Goal: Task Accomplishment & Management: Complete application form

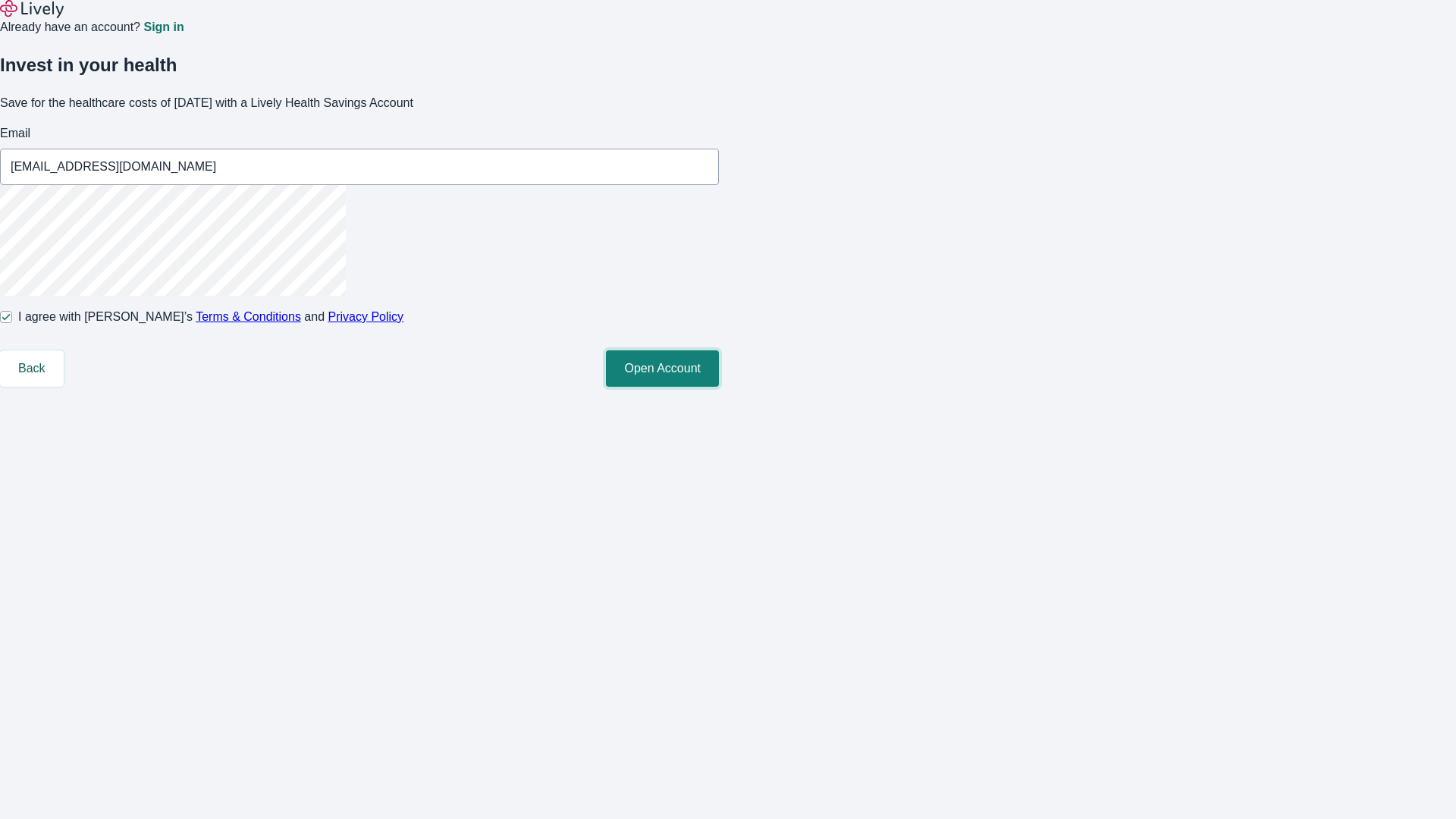
click at [719, 387] on button "Open Account" at bounding box center [662, 369] width 113 height 37
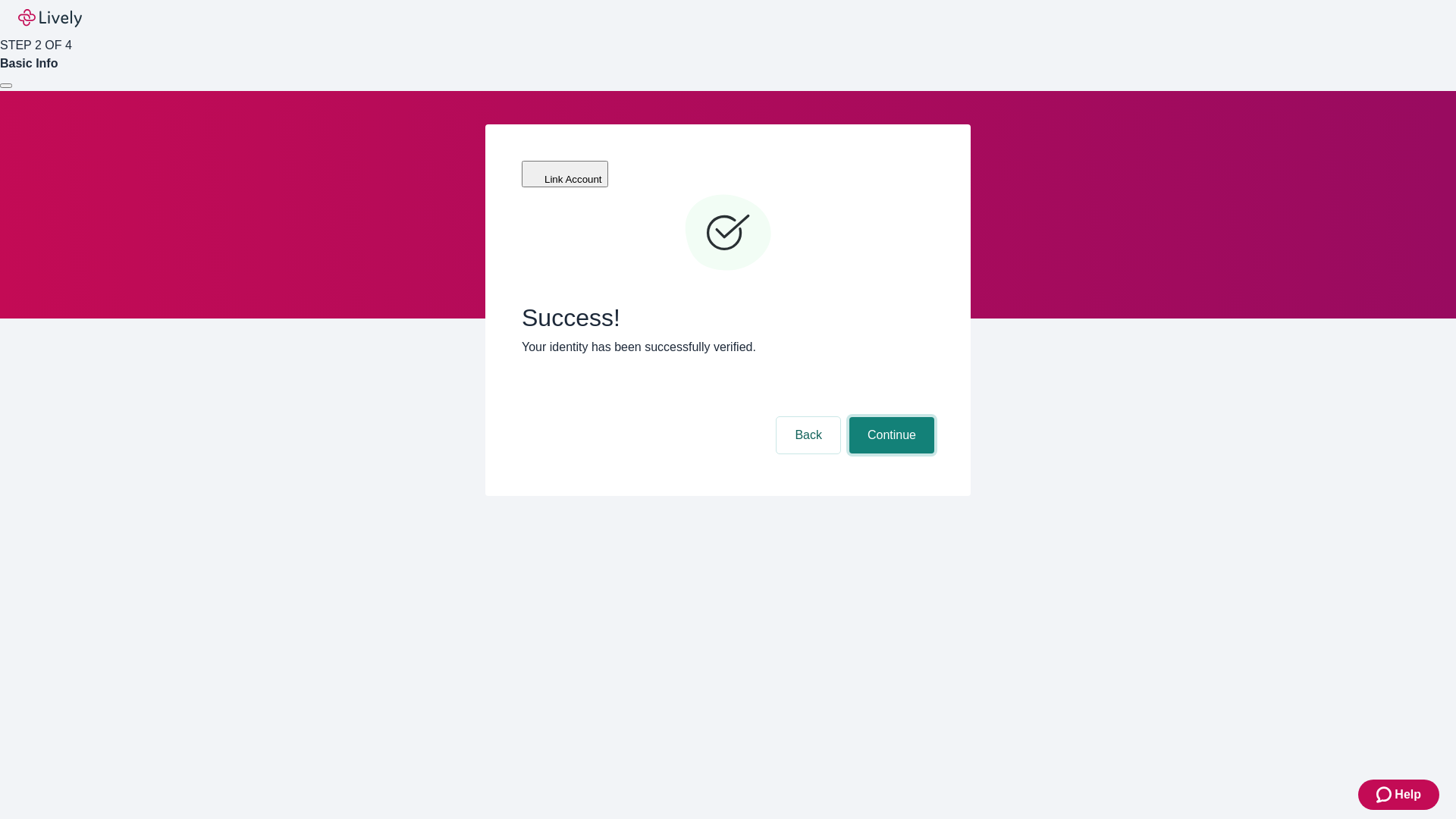
click at [889, 417] on button "Continue" at bounding box center [892, 435] width 85 height 37
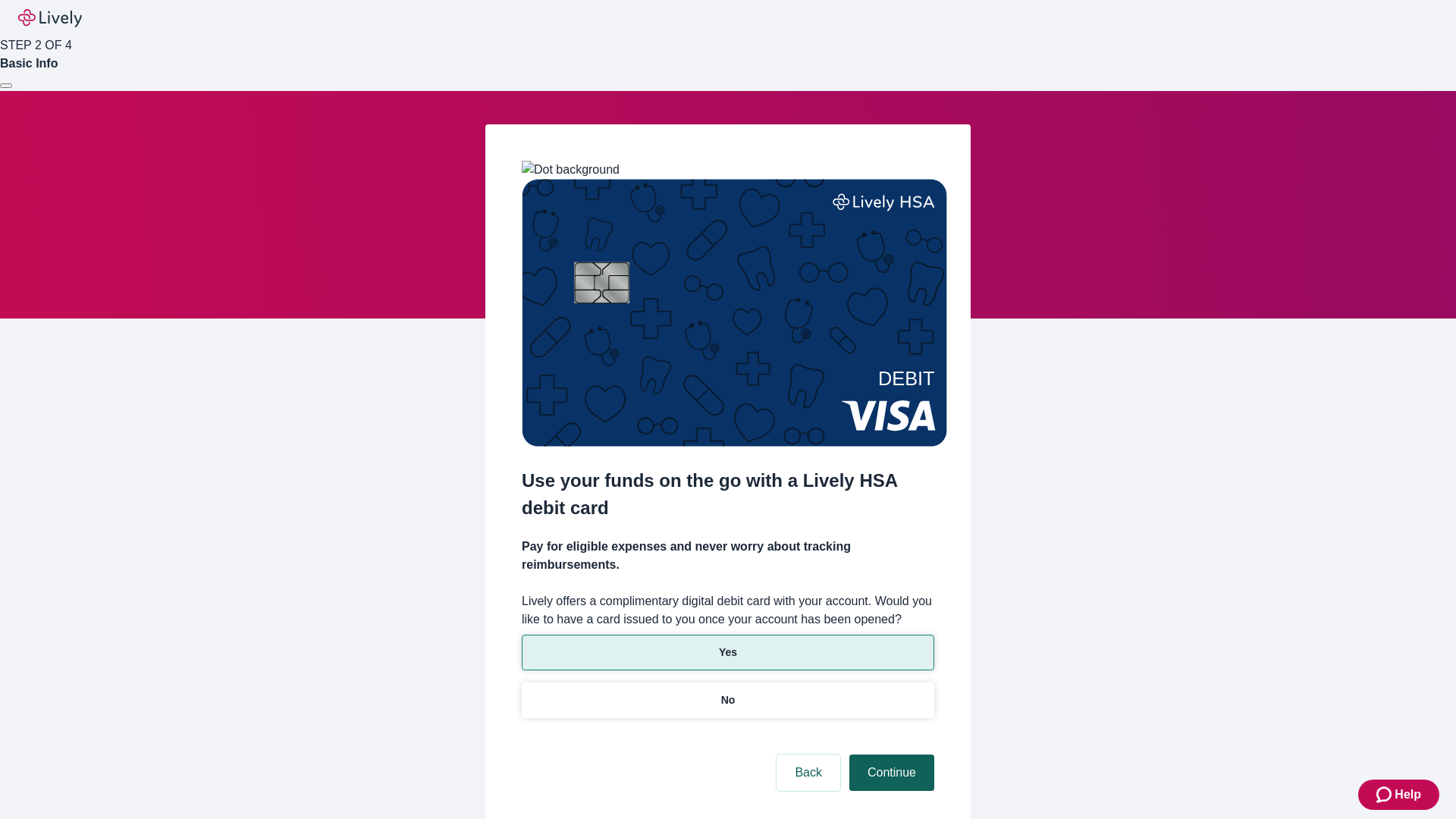
click at [727, 692] on p "No" at bounding box center [728, 700] width 14 height 16
click at [889, 755] on button "Continue" at bounding box center [892, 773] width 85 height 37
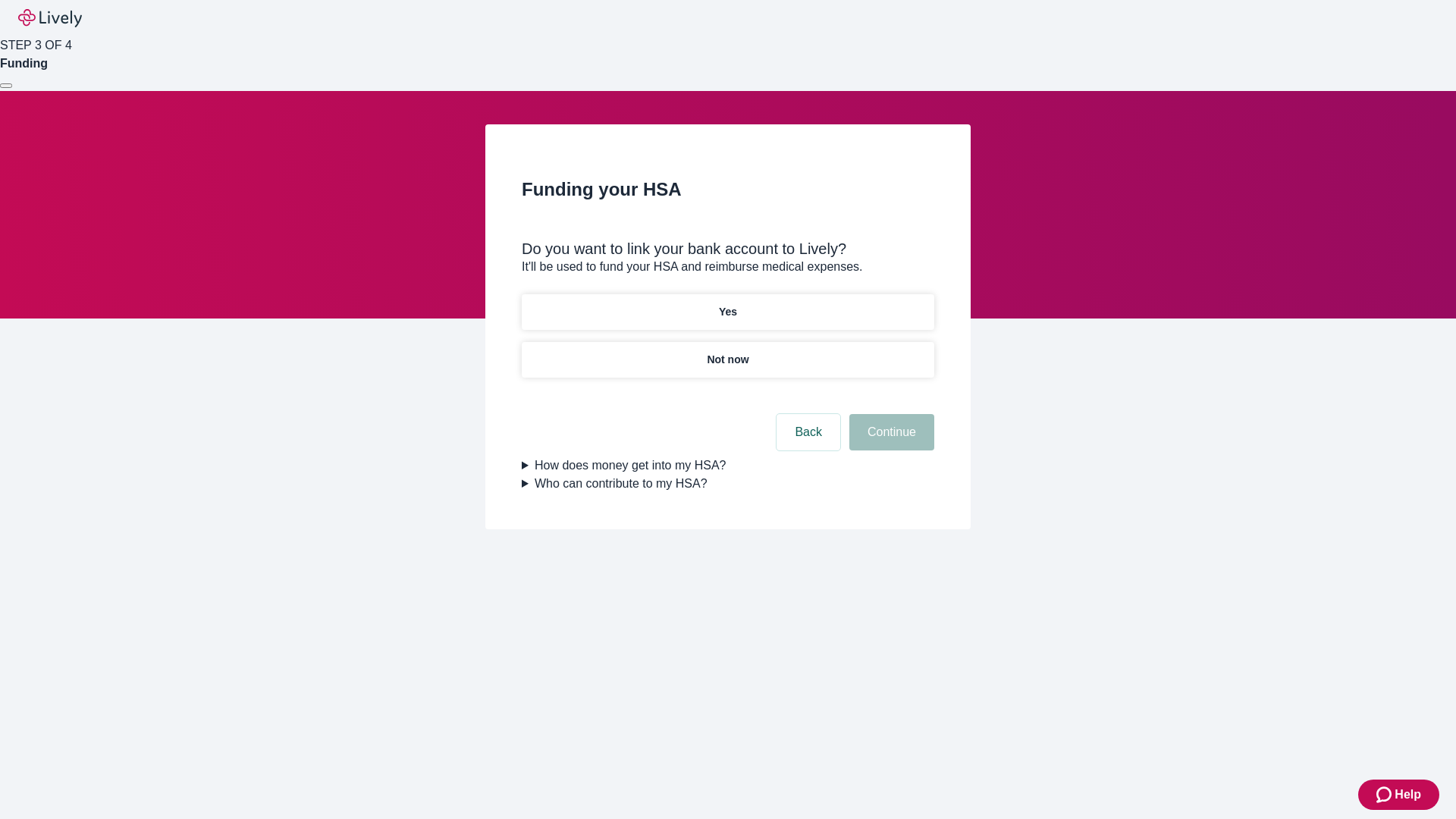
click at [727, 304] on p "Yes" at bounding box center [728, 311] width 18 height 16
click at [889, 414] on button "Continue" at bounding box center [892, 433] width 85 height 37
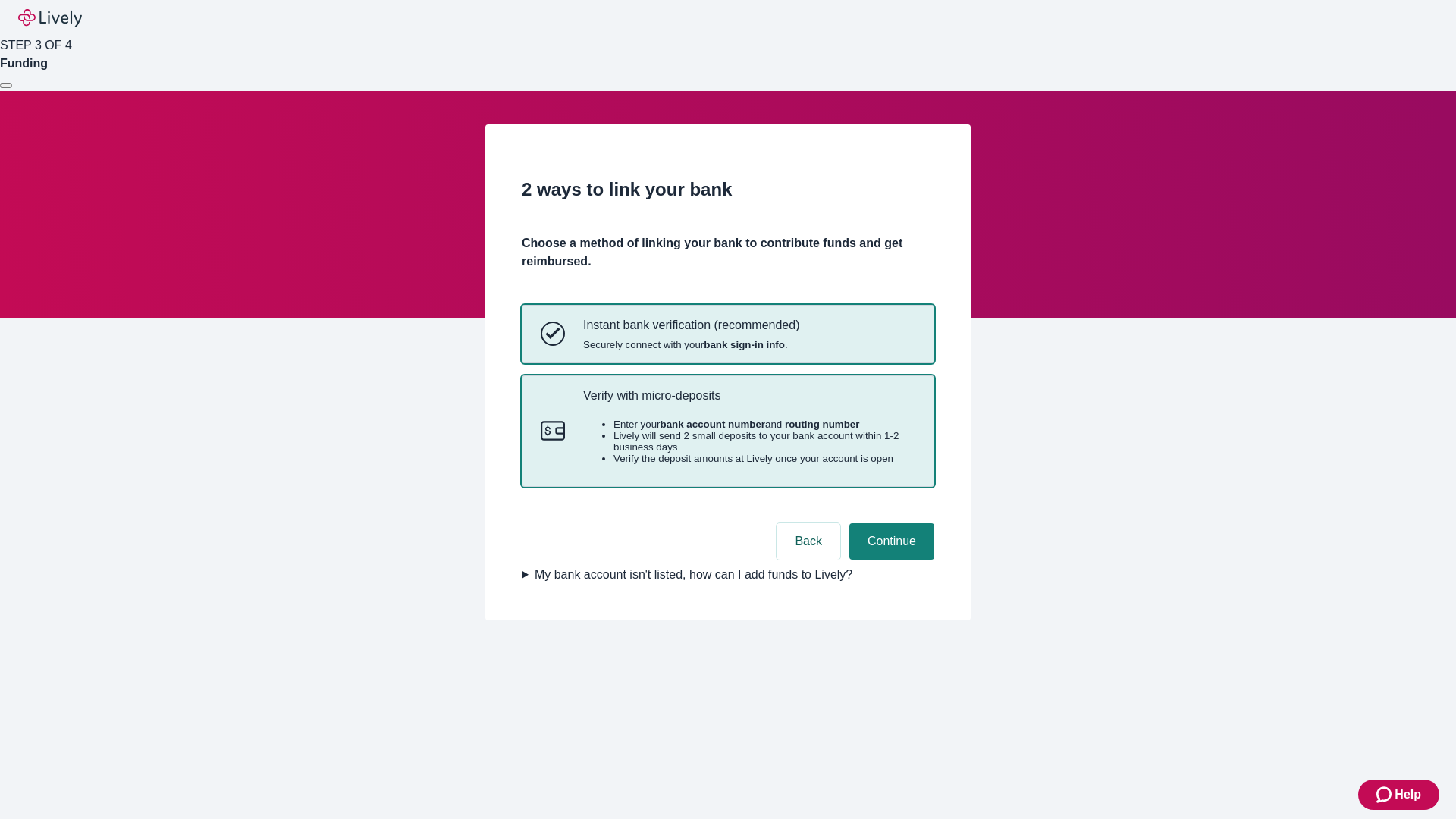
click at [749, 403] on p "Verify with micro-deposits" at bounding box center [749, 395] width 332 height 14
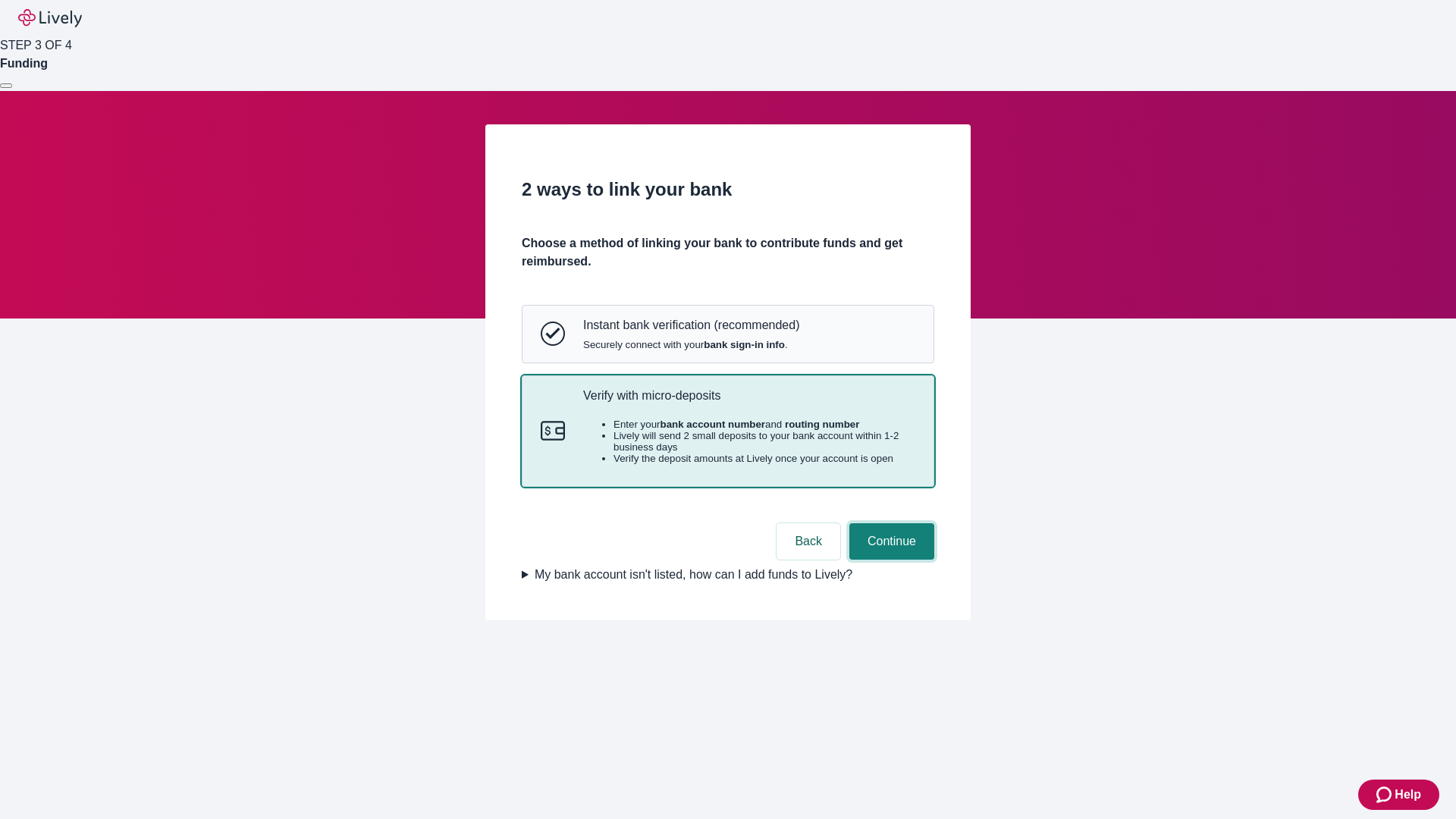
click at [889, 560] on button "Continue" at bounding box center [892, 542] width 85 height 37
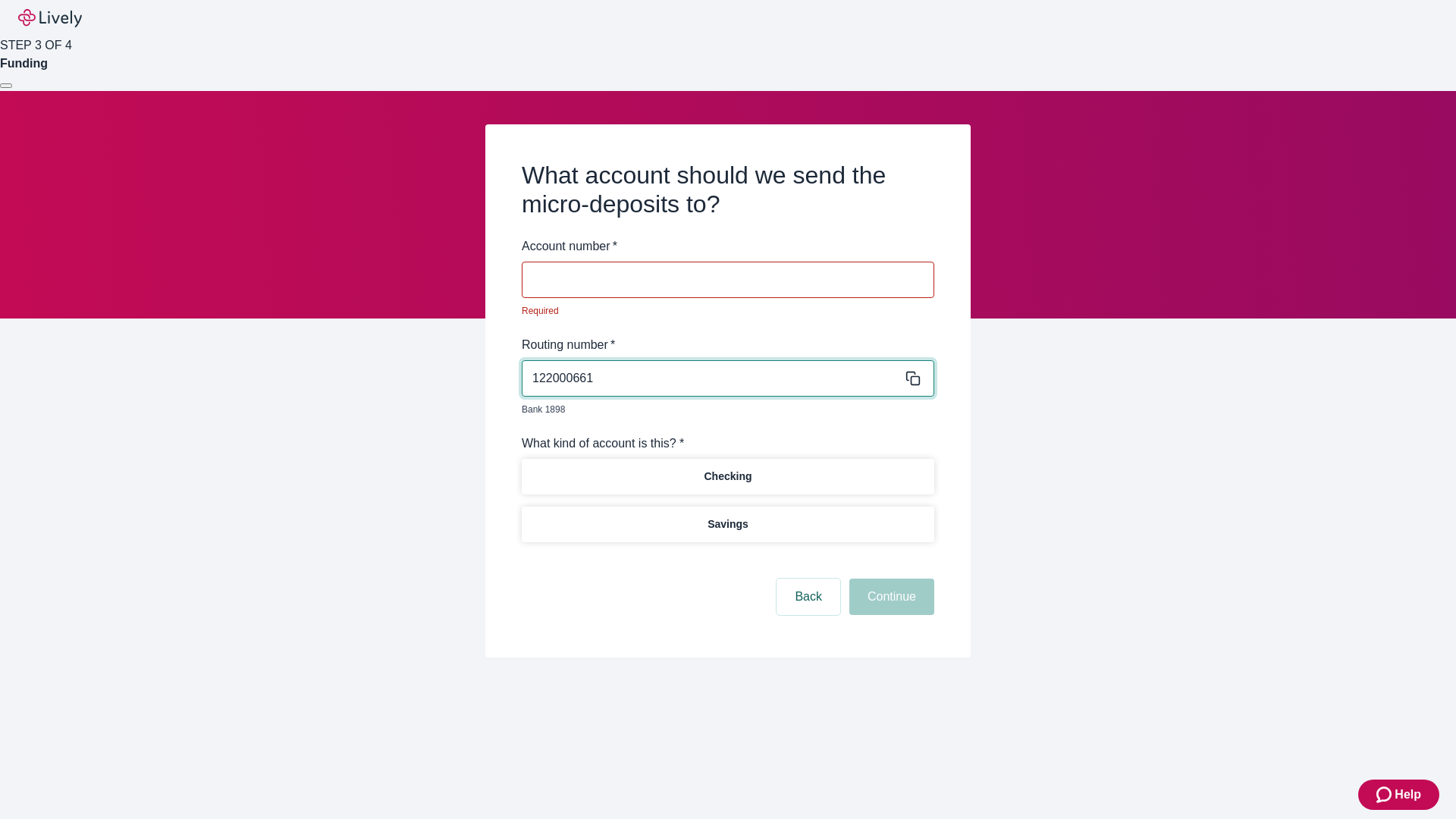
type input "122000661"
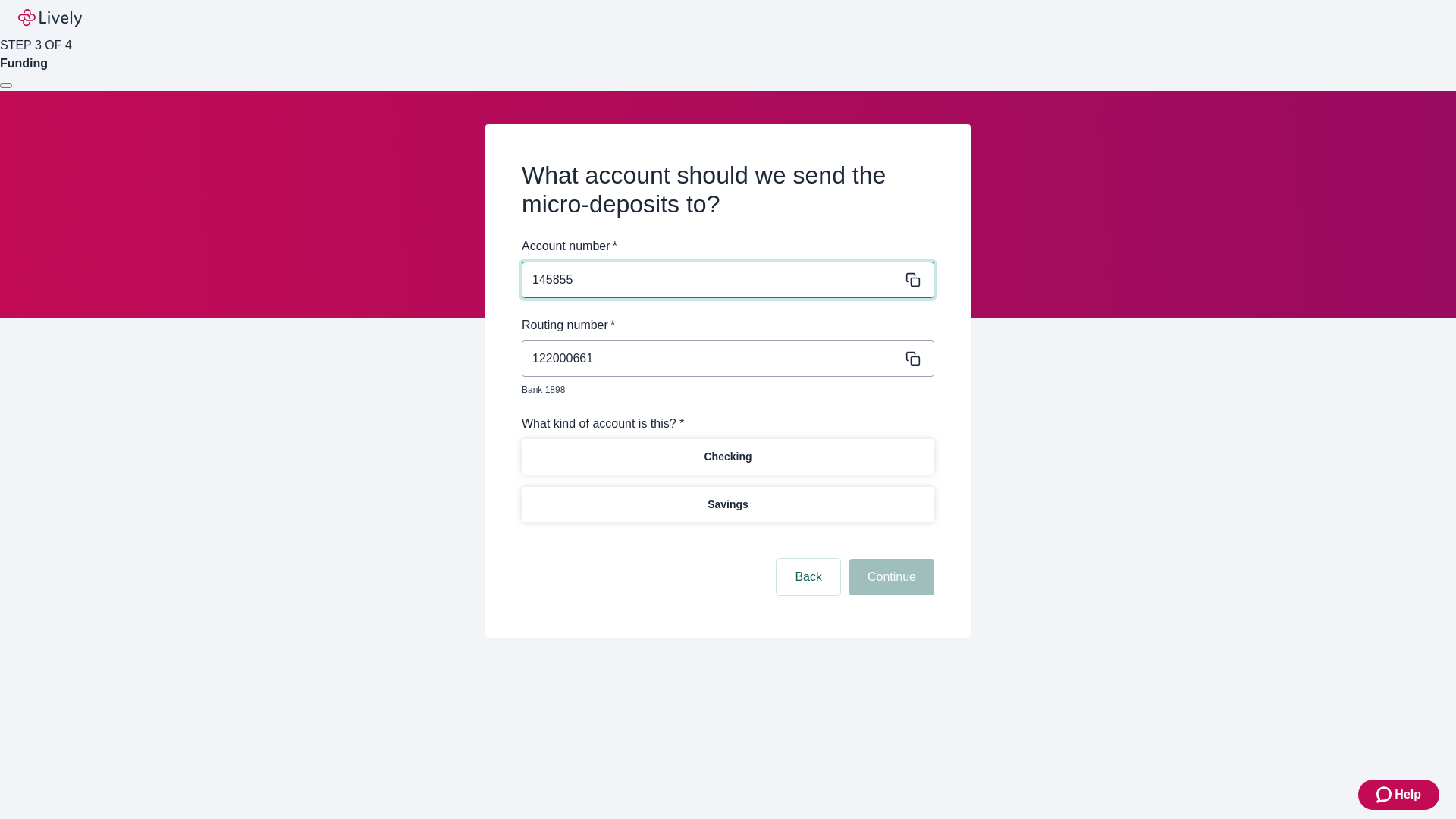
type input "145855"
click at [727, 449] on p "Checking" at bounding box center [727, 457] width 47 height 16
click at [889, 560] on button "Continue" at bounding box center [892, 578] width 85 height 37
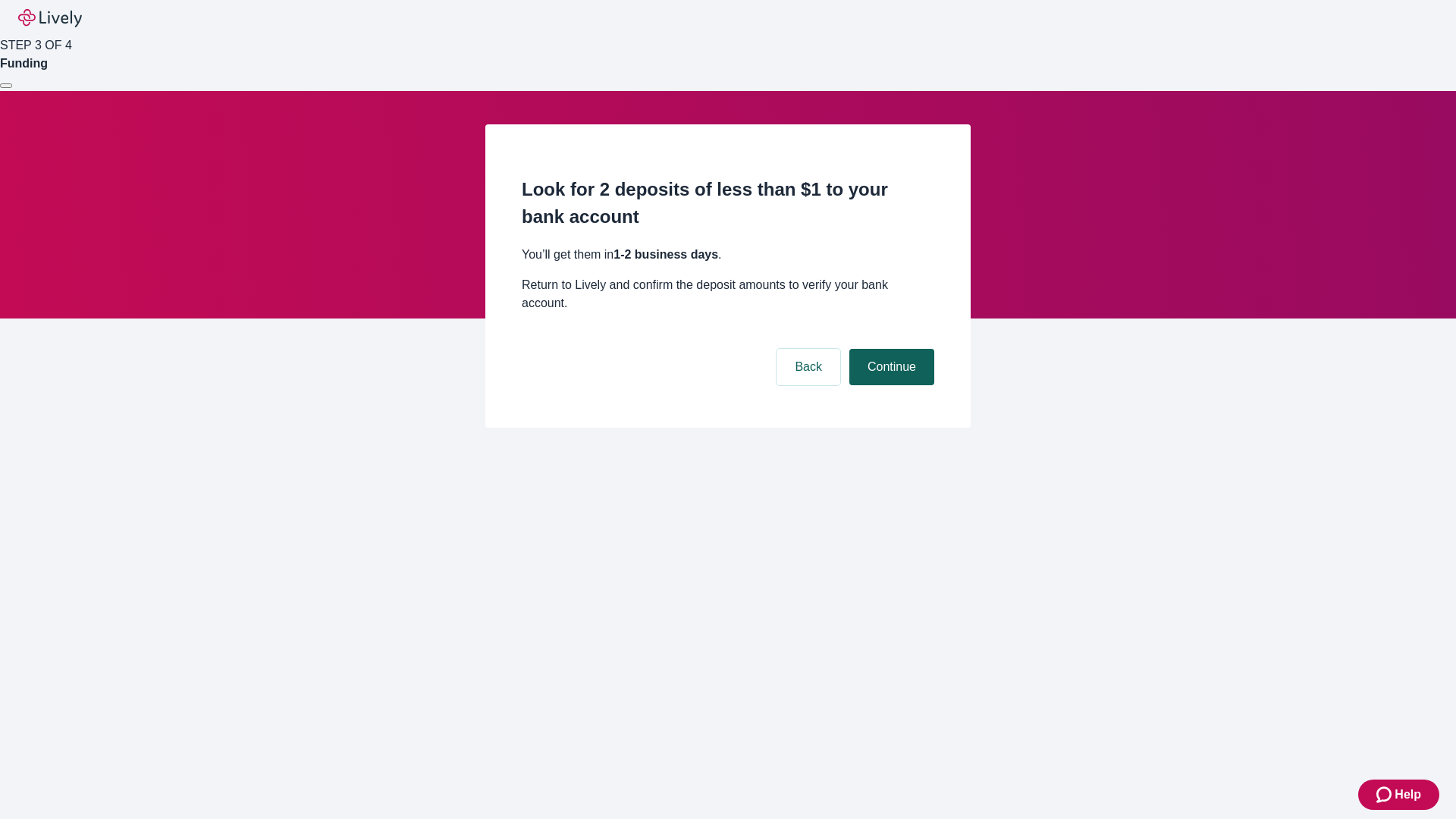
click at [889, 349] on button "Continue" at bounding box center [892, 367] width 85 height 37
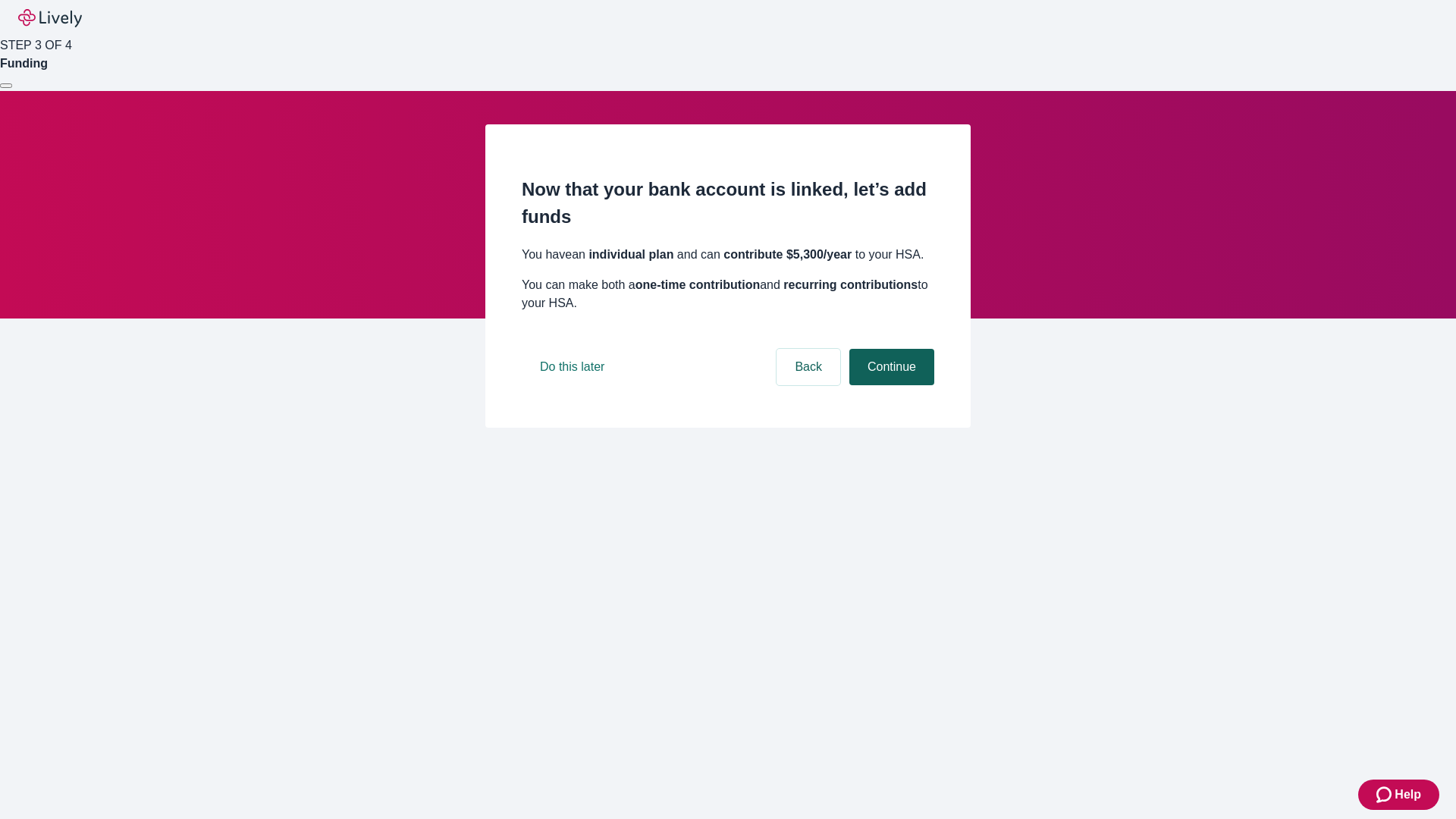
click at [889, 385] on button "Continue" at bounding box center [892, 367] width 85 height 37
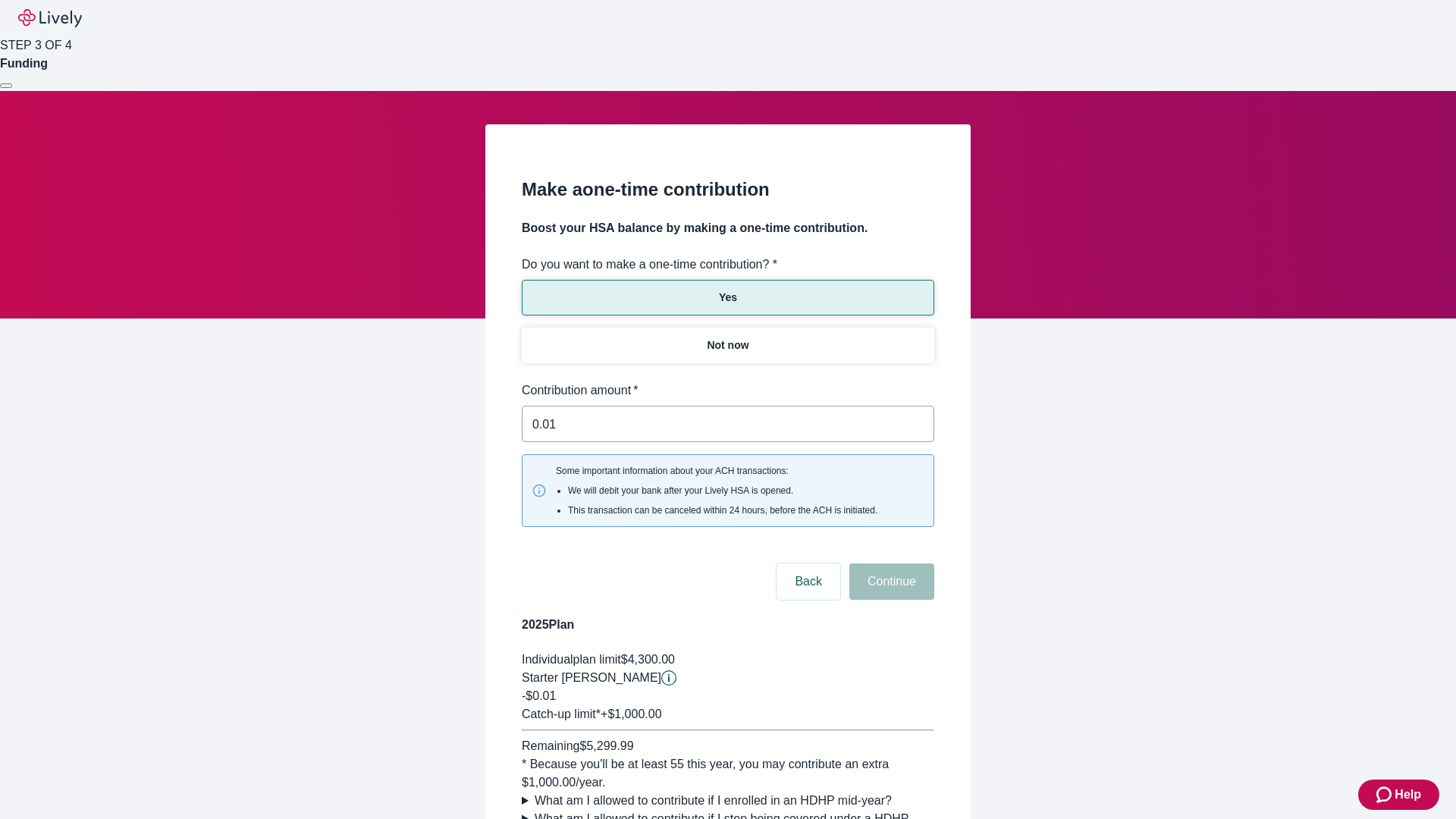
type input "0.01"
click at [889, 563] on button "Continue" at bounding box center [892, 582] width 85 height 37
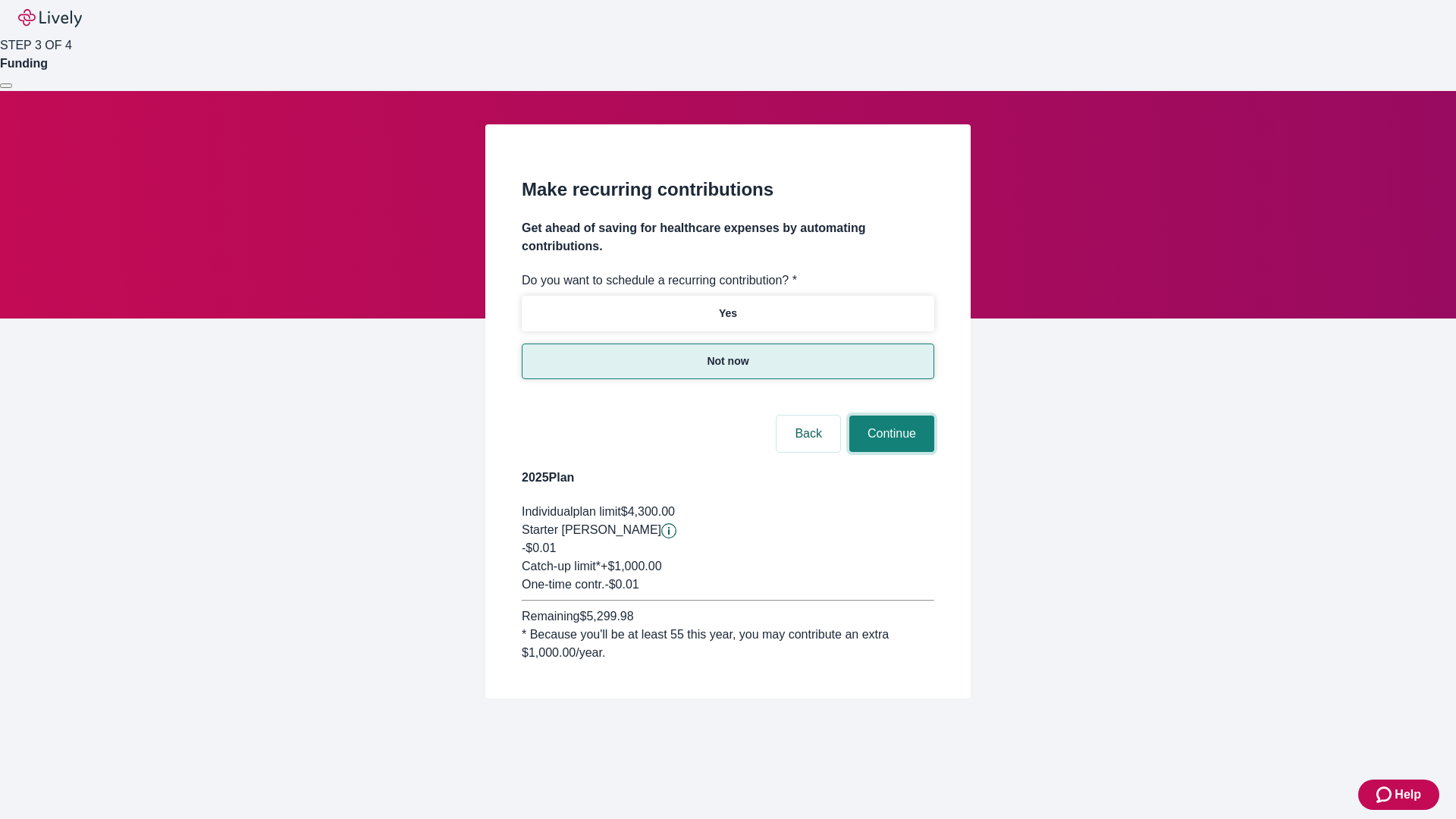
click at [889, 415] on button "Continue" at bounding box center [892, 434] width 85 height 37
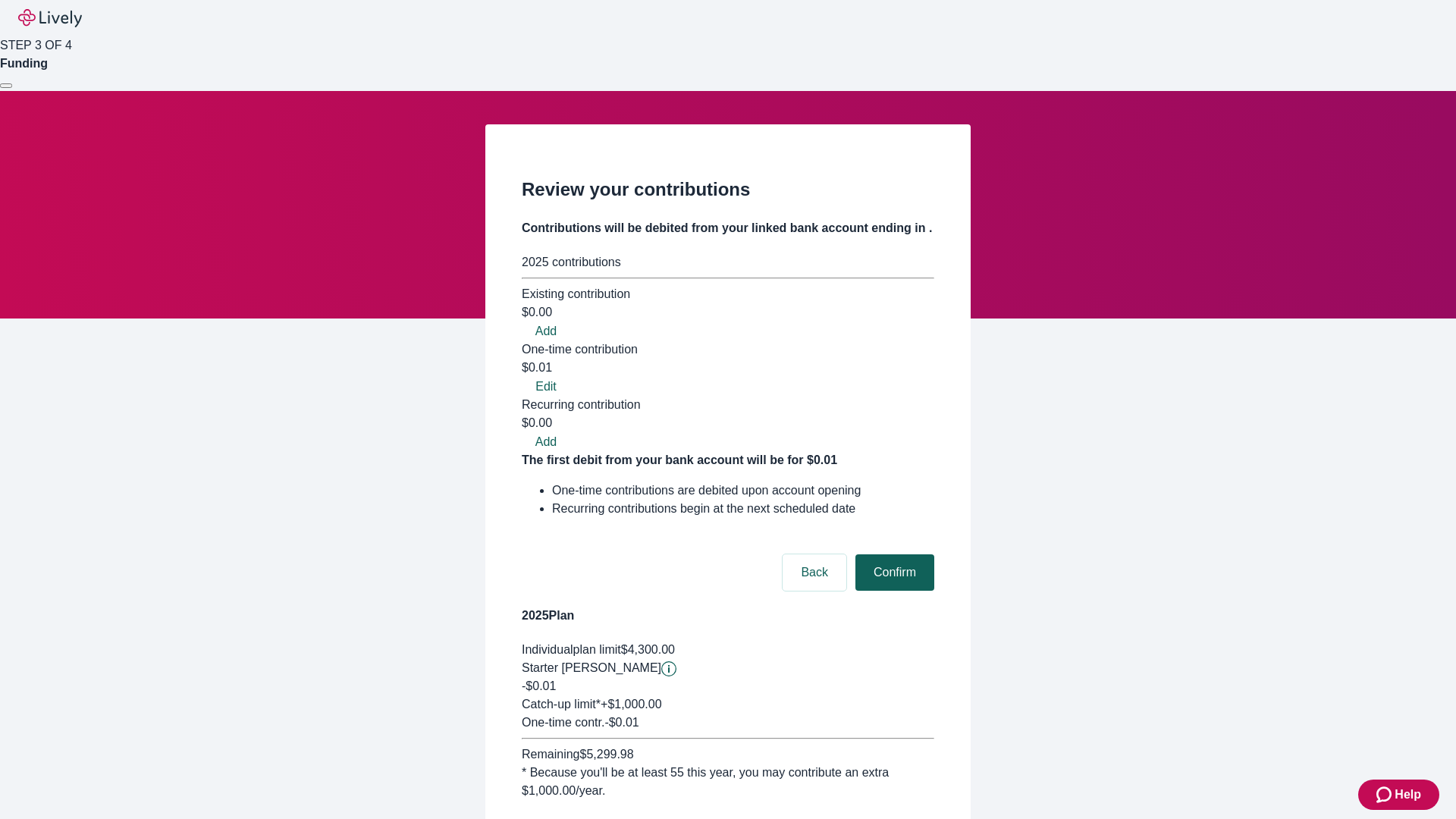
click at [893, 554] on button "Confirm" at bounding box center [894, 573] width 79 height 37
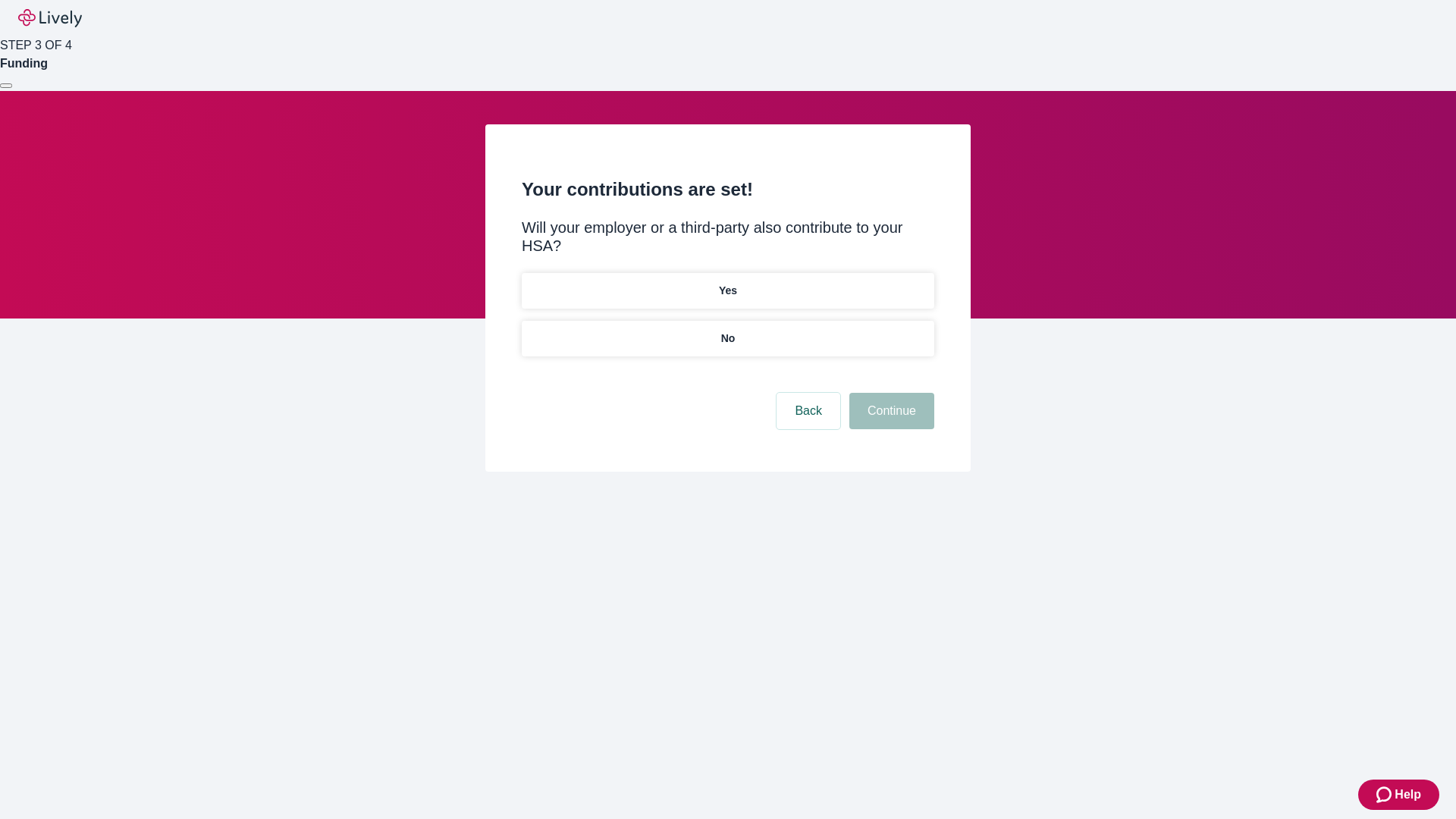
click at [727, 330] on p "No" at bounding box center [728, 338] width 14 height 16
click at [889, 393] on button "Continue" at bounding box center [892, 411] width 85 height 37
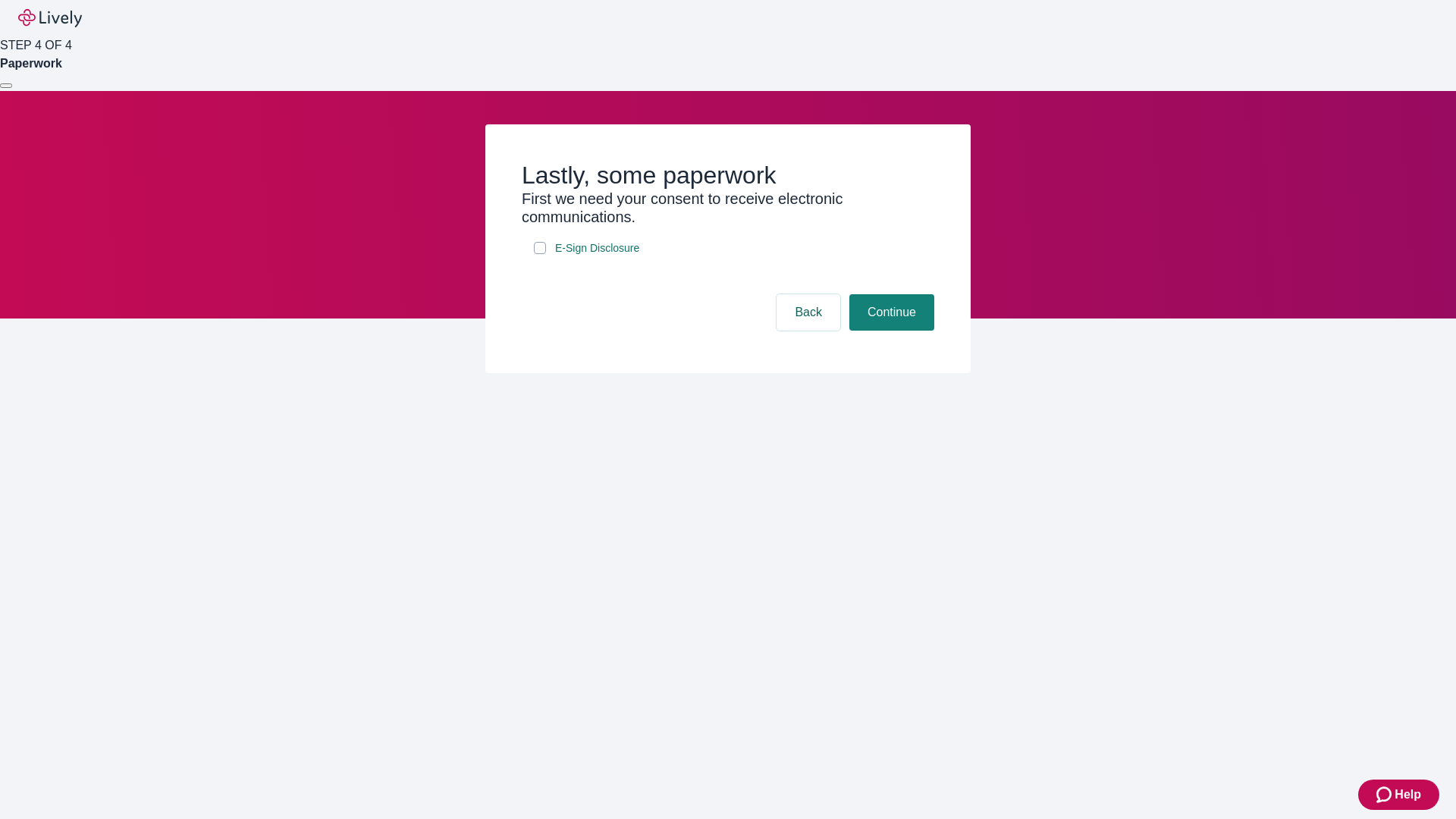
click at [540, 254] on input "E-Sign Disclosure" at bounding box center [540, 248] width 12 height 12
checkbox input "true"
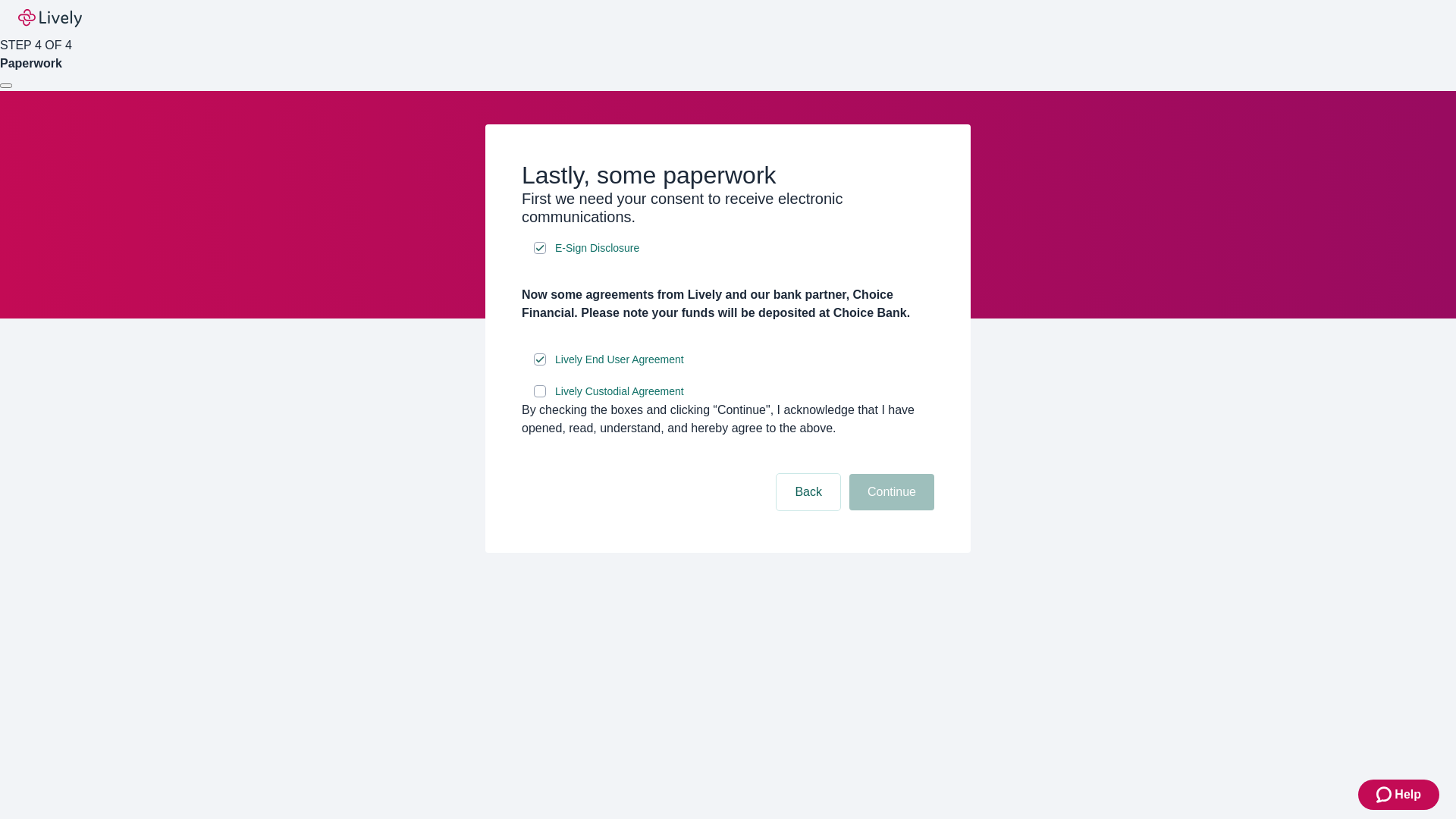
click at [540, 398] on input "Lively Custodial Agreement" at bounding box center [540, 391] width 12 height 12
checkbox input "true"
click at [889, 510] on button "Continue" at bounding box center [892, 493] width 85 height 37
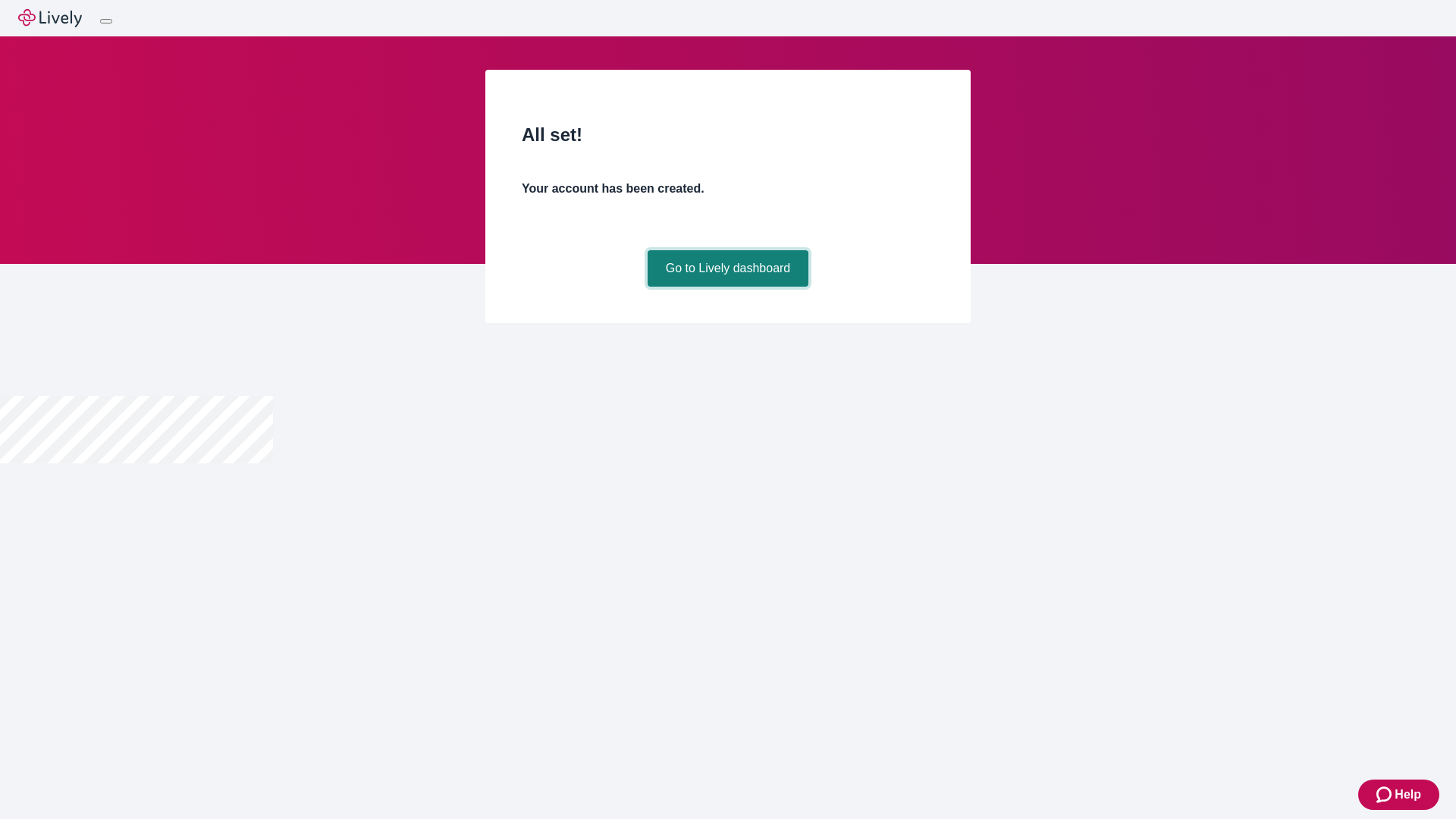
click at [727, 287] on link "Go to Lively dashboard" at bounding box center [728, 269] width 161 height 37
